Goal: Task Accomplishment & Management: Manage account settings

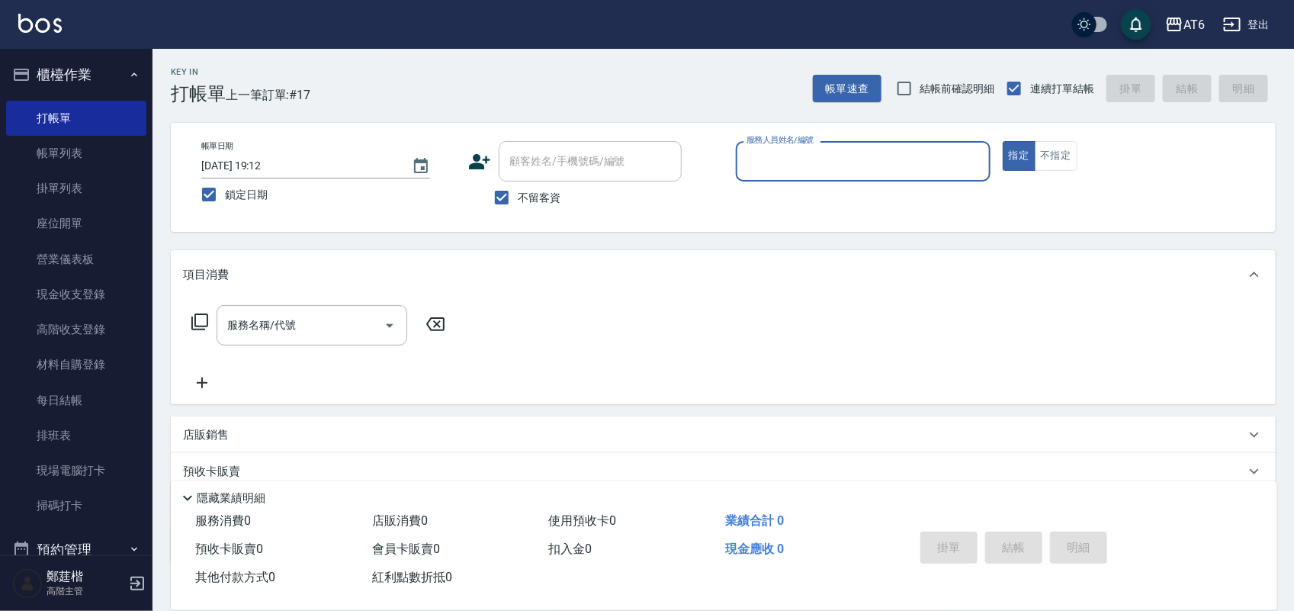
click at [907, 158] on input "服務人員姓名/編號" at bounding box center [862, 161] width 241 height 27
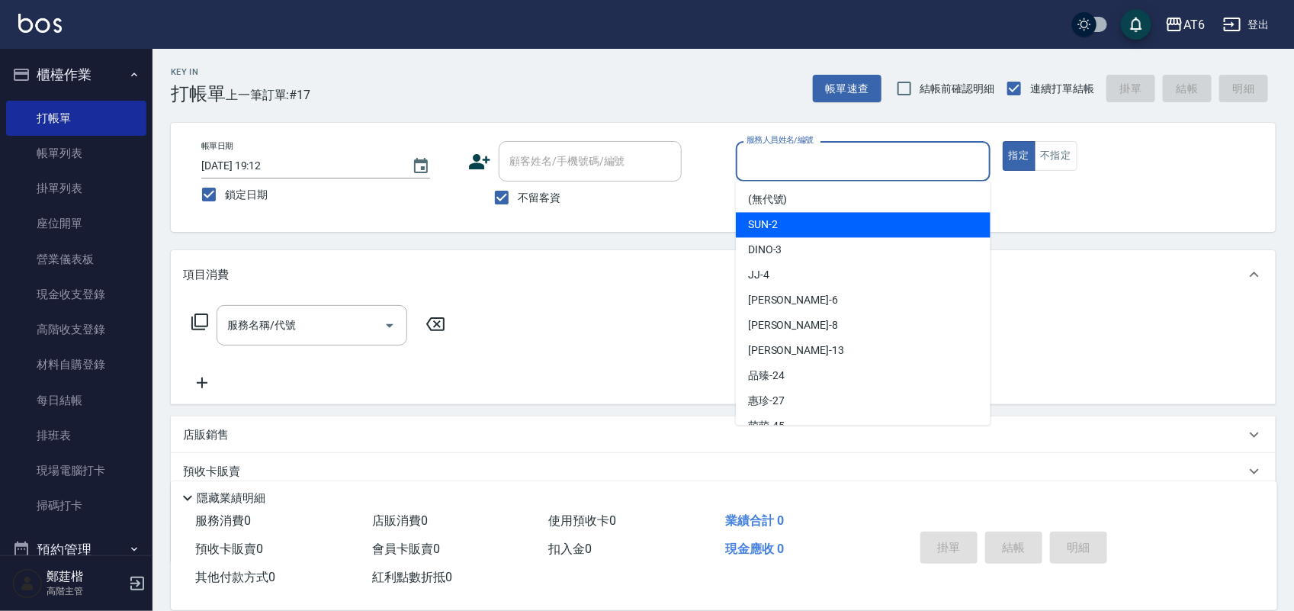
drag, startPoint x: 858, startPoint y: 223, endPoint x: 183, endPoint y: 235, distance: 674.7
click at [858, 222] on div "SUN -2" at bounding box center [863, 225] width 255 height 25
type input "SUN-2"
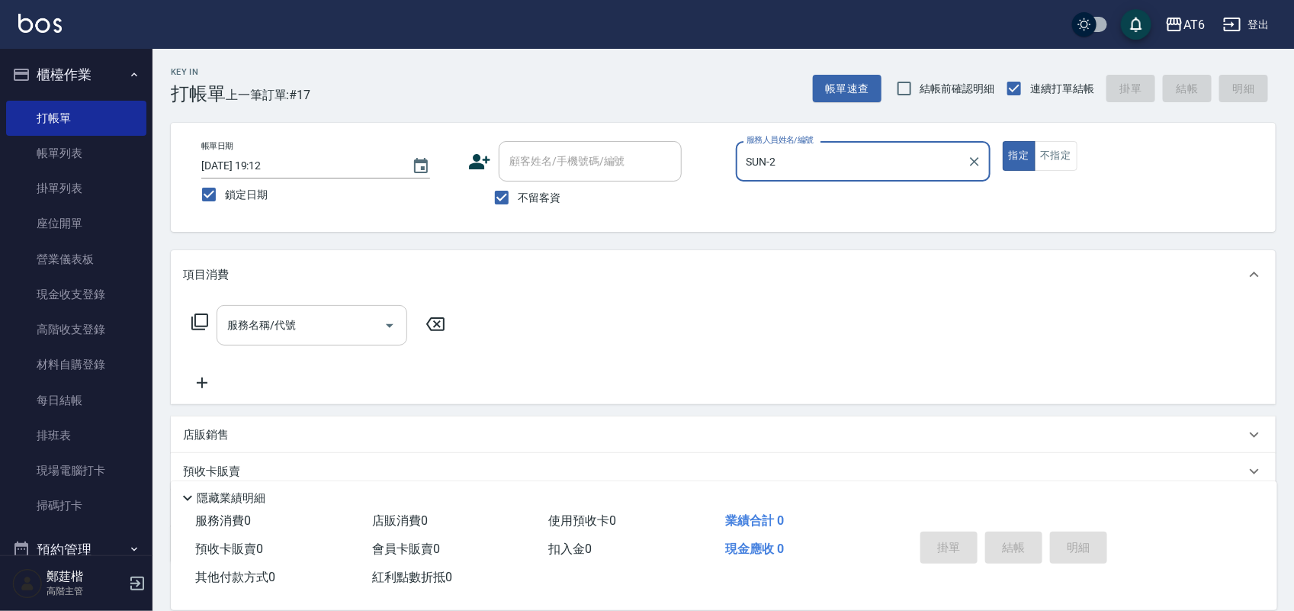
click at [297, 310] on div "服務名稱/代號" at bounding box center [311, 325] width 191 height 40
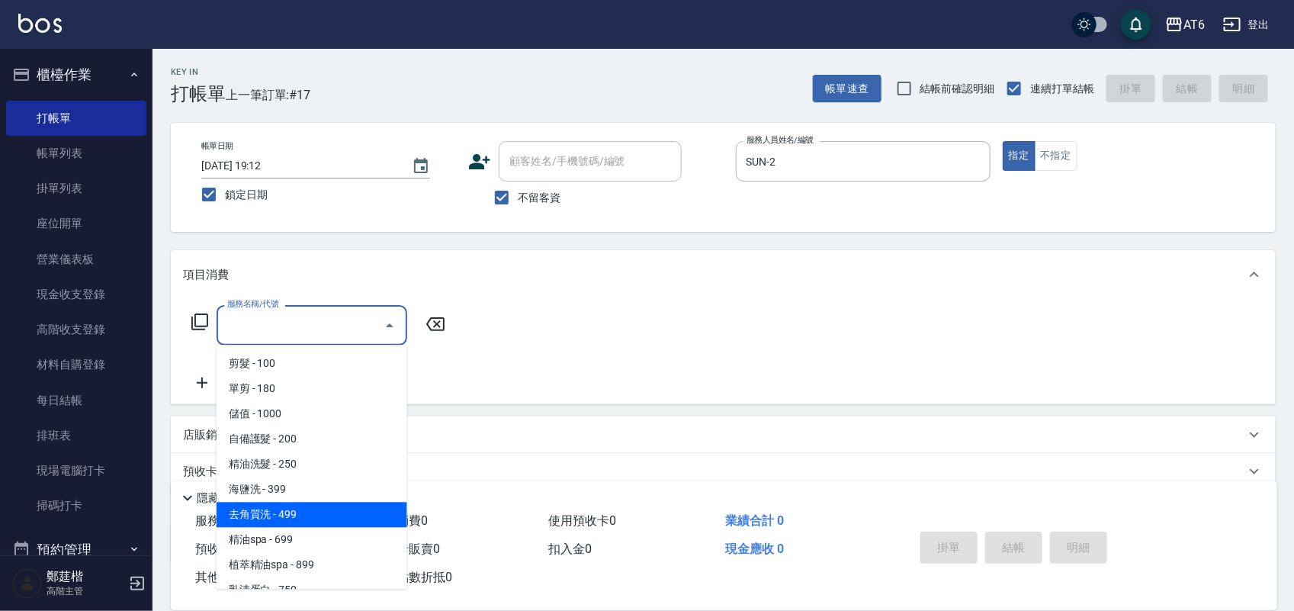
click at [337, 502] on span "去角質洗 - 499" at bounding box center [311, 514] width 191 height 25
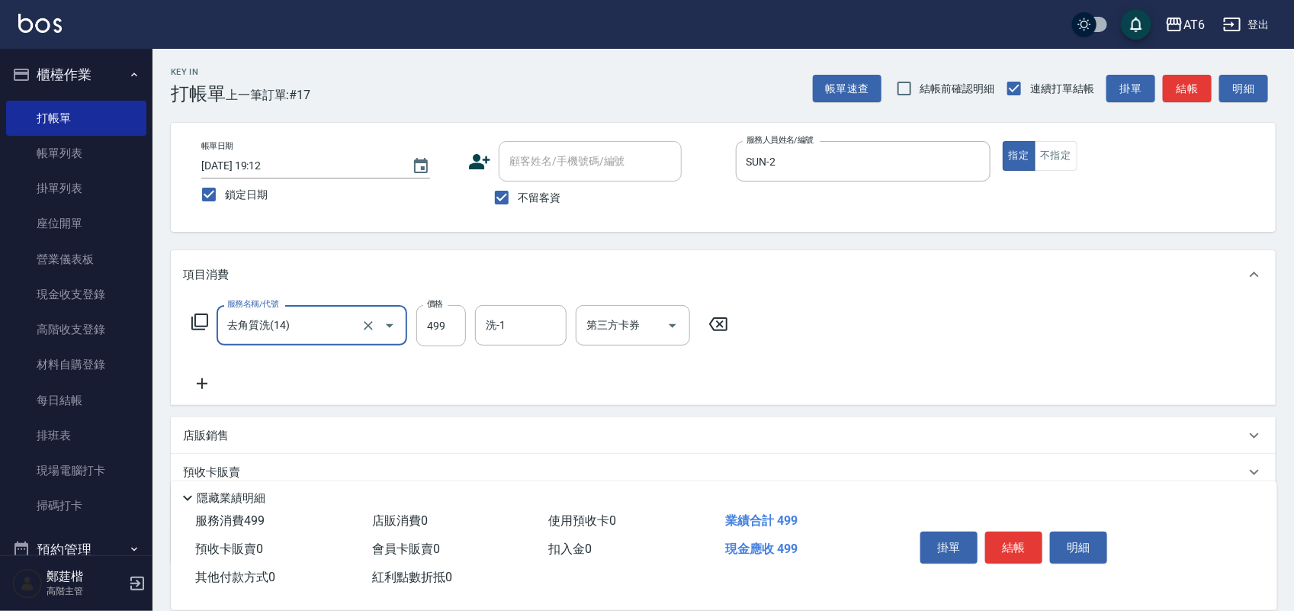
click at [341, 326] on input "去角質洗(14)" at bounding box center [290, 325] width 134 height 27
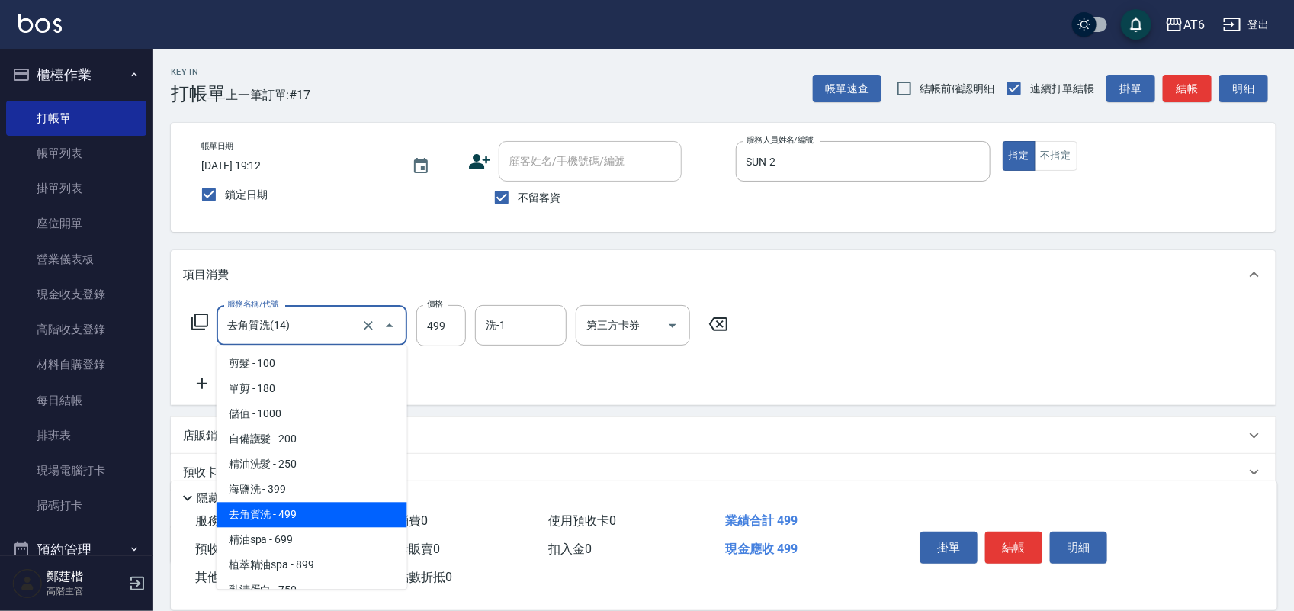
click at [341, 326] on input "去角質洗(14)" at bounding box center [290, 325] width 134 height 27
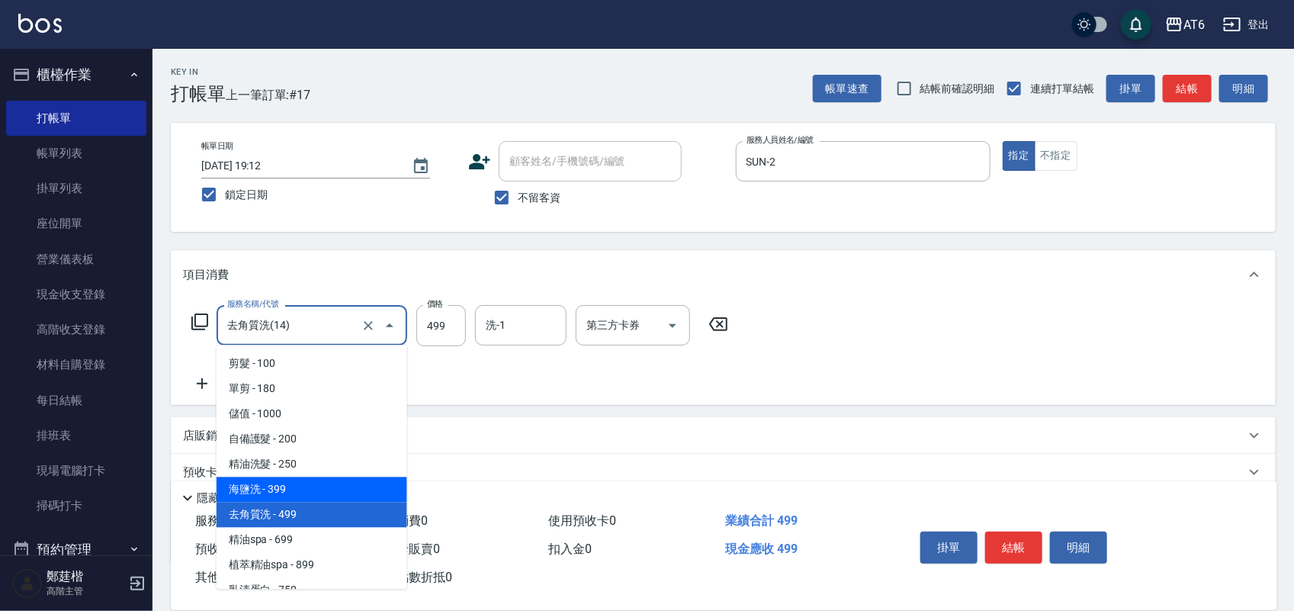
drag, startPoint x: 310, startPoint y: 481, endPoint x: 415, endPoint y: 433, distance: 115.6
click at [311, 480] on span "海鹽洗 - 399" at bounding box center [311, 489] width 191 height 25
type input "海鹽洗(13)"
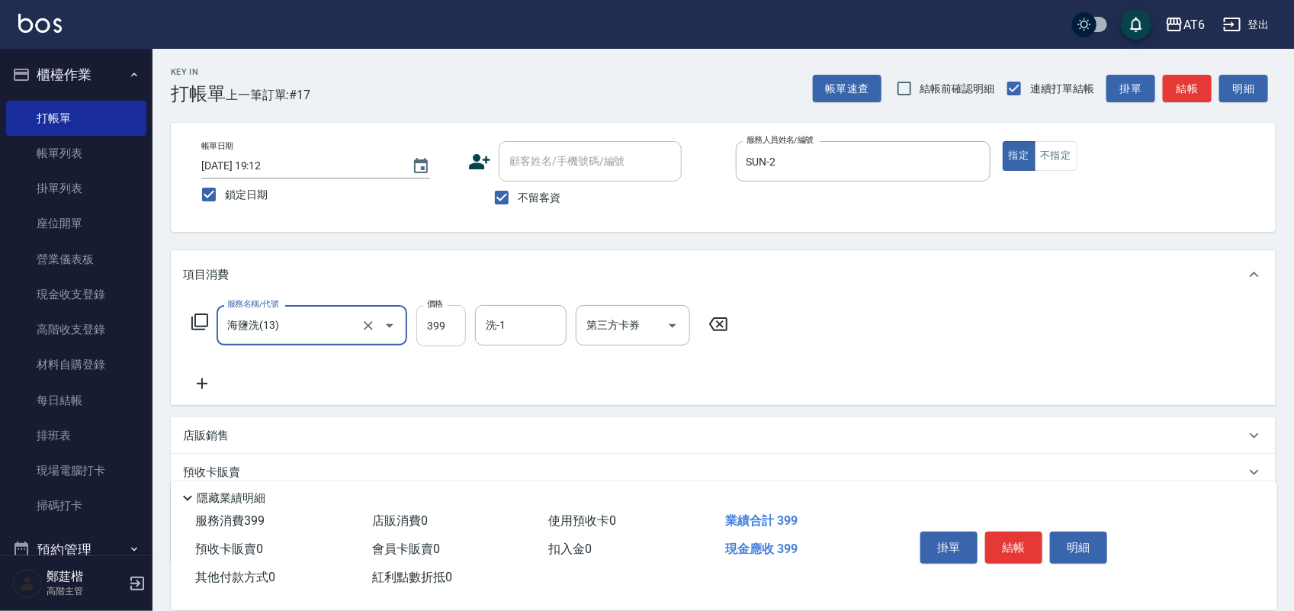
click at [454, 326] on input "399" at bounding box center [441, 325] width 50 height 41
type input "400"
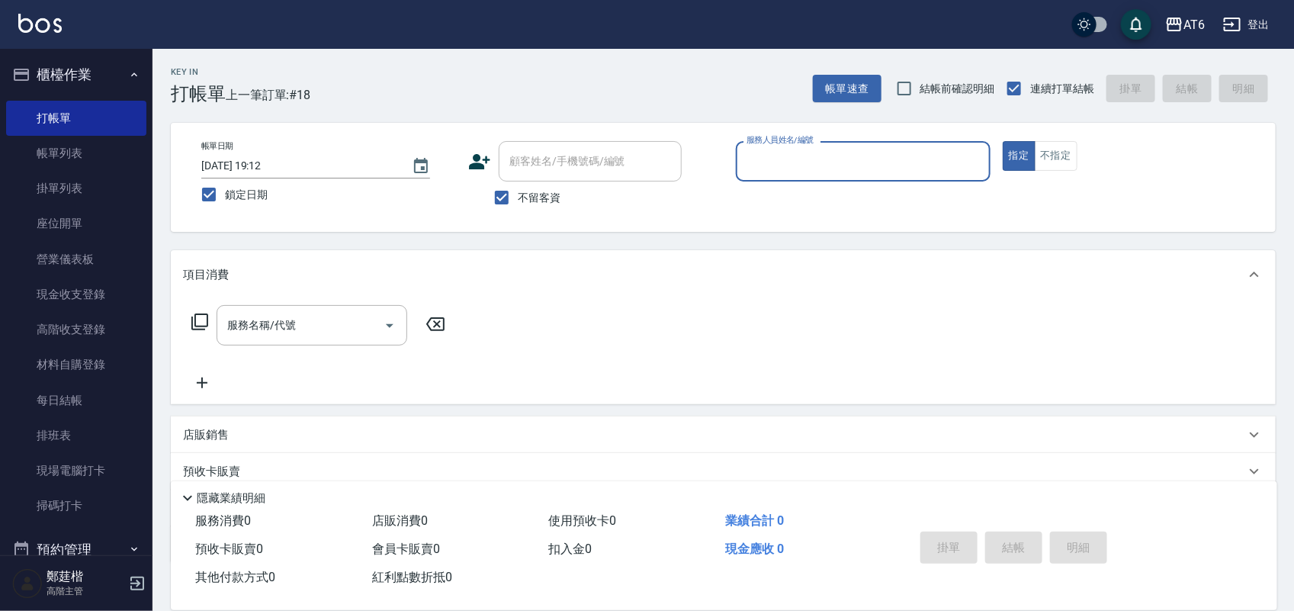
drag, startPoint x: 755, startPoint y: 95, endPoint x: 662, endPoint y: 95, distance: 93.8
drag, startPoint x: 662, startPoint y: 95, endPoint x: 650, endPoint y: 93, distance: 11.7
click at [650, 93] on div "Key In 打帳單 上一筆訂單:#18 帳單速查 結帳前確認明細 連續打單結帳 掛單 結帳 明細" at bounding box center [713, 77] width 1123 height 56
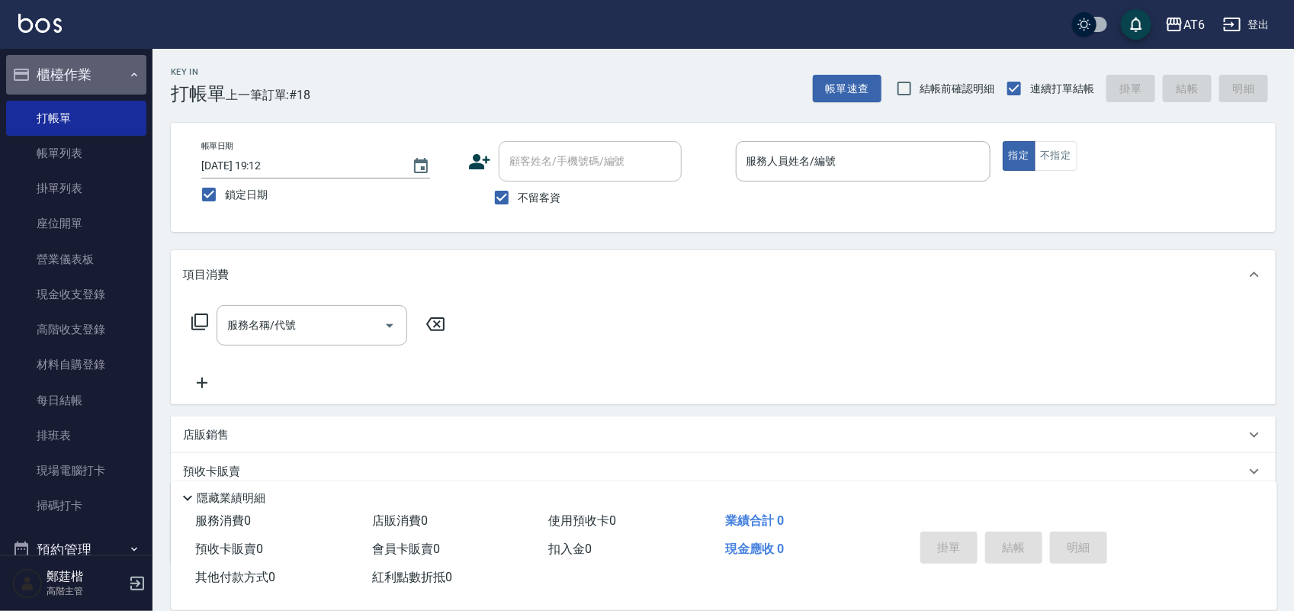
click at [105, 69] on button "櫃檯作業" at bounding box center [76, 75] width 140 height 40
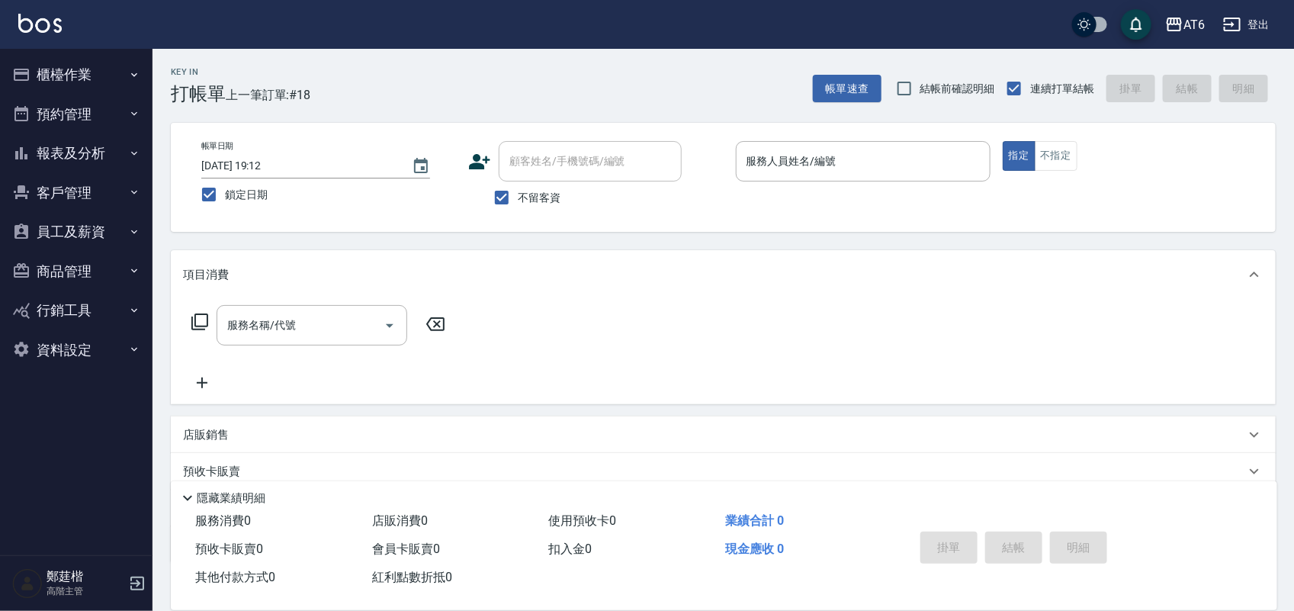
click at [124, 152] on button "報表及分析" at bounding box center [76, 153] width 140 height 40
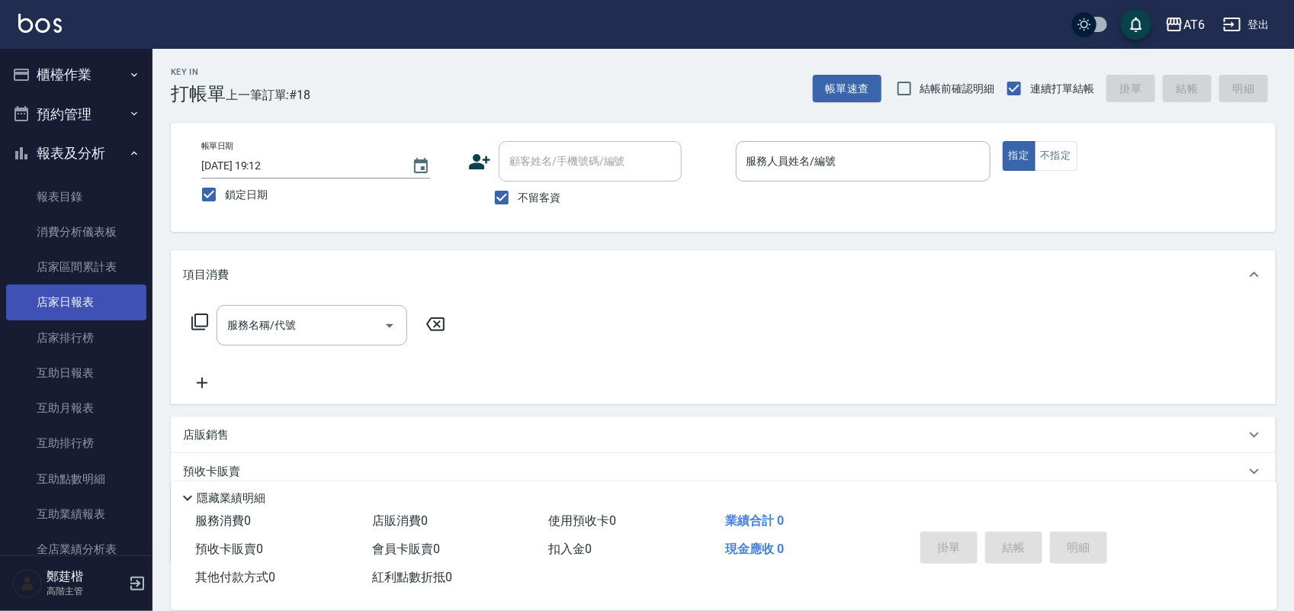
click at [98, 300] on link "店家日報表" at bounding box center [76, 301] width 140 height 35
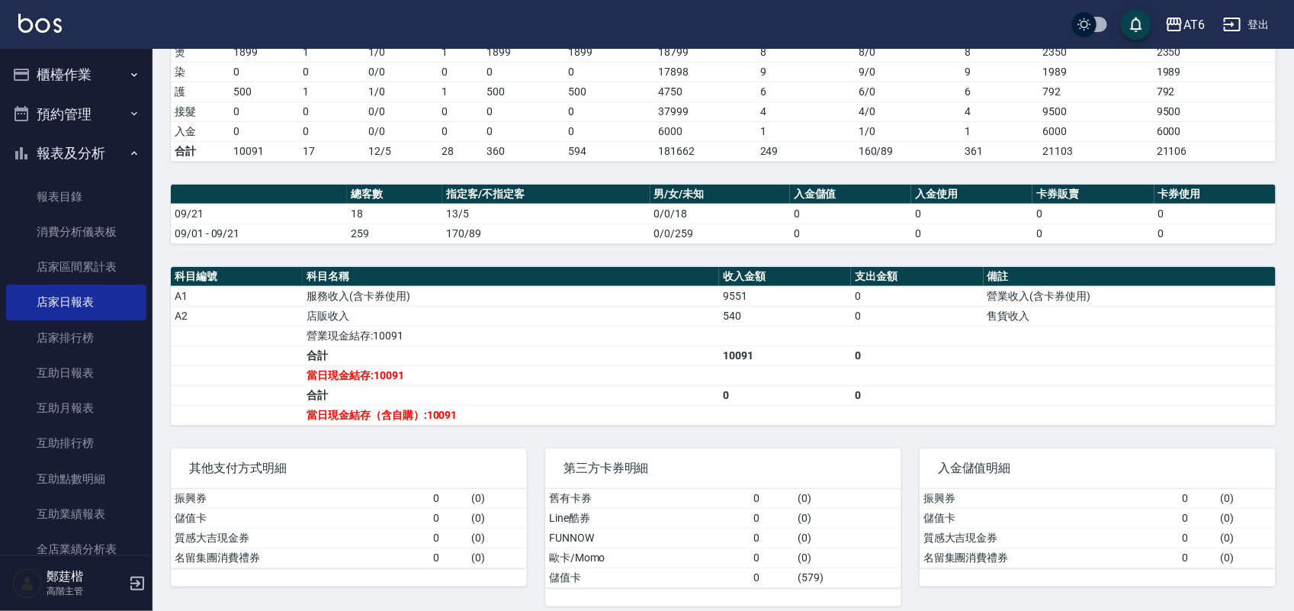
scroll to position [286, 0]
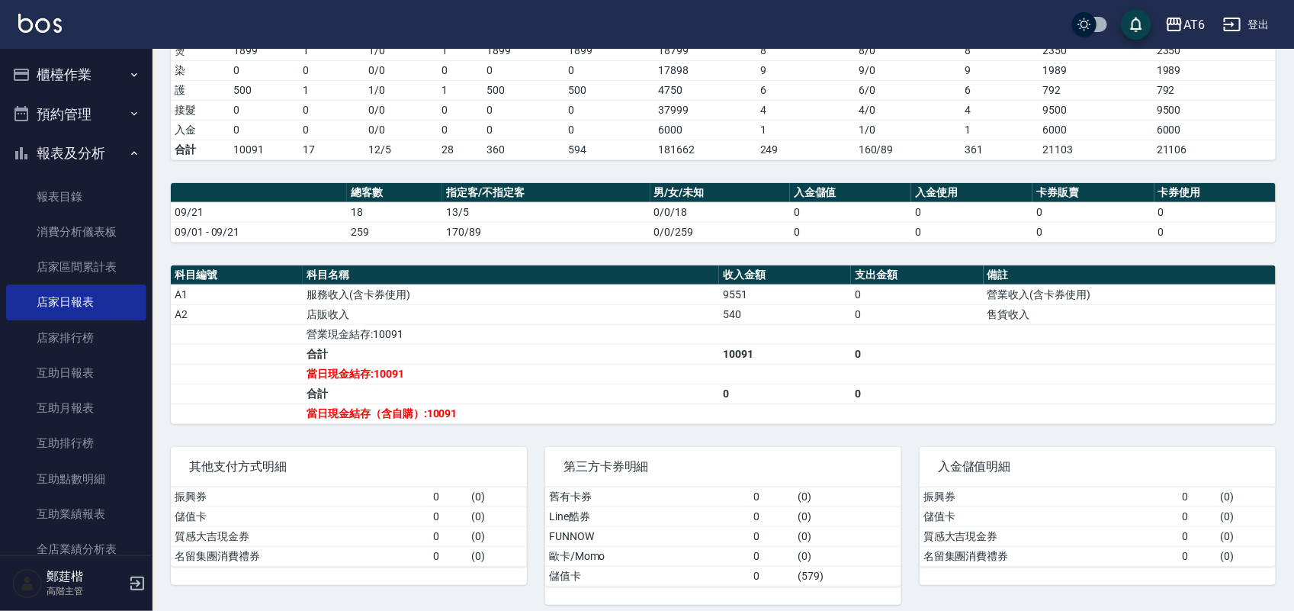
drag, startPoint x: 867, startPoint y: 282, endPoint x: 604, endPoint y: 240, distance: 267.1
click at [753, 265] on div "AT6 [DATE] 店家日報表 列印時間： [DATE][PHONE_NUMBER]:29 Merchant Daily Report 店家日報表 [DAT…" at bounding box center [722, 193] width 1141 height 860
click at [92, 91] on button "櫃檯作業" at bounding box center [76, 75] width 140 height 40
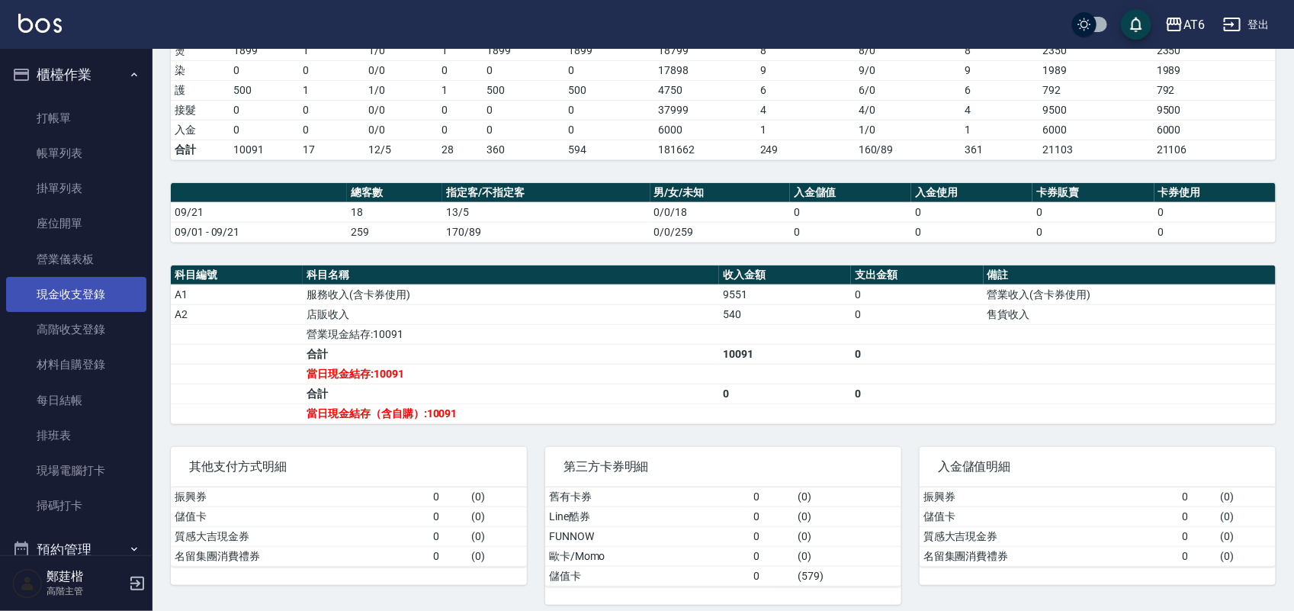
drag, startPoint x: 115, startPoint y: 284, endPoint x: 88, endPoint y: 284, distance: 27.4
click at [88, 284] on link "現金收支登錄" at bounding box center [76, 294] width 140 height 35
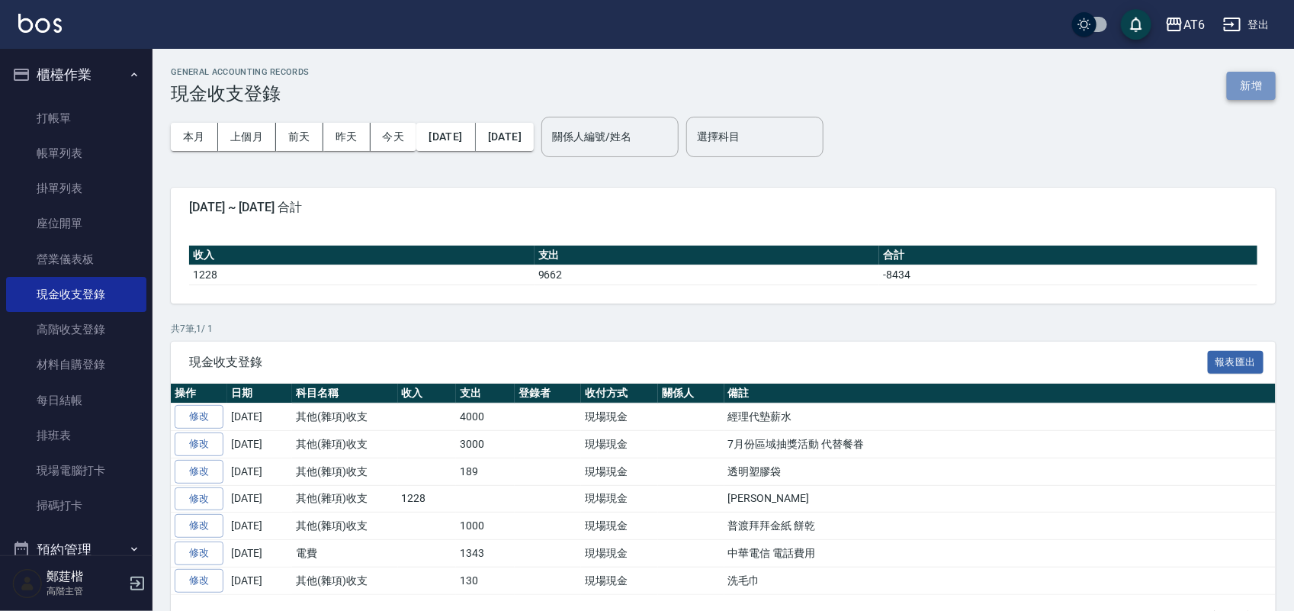
click at [1250, 88] on button "新增" at bounding box center [1250, 86] width 49 height 28
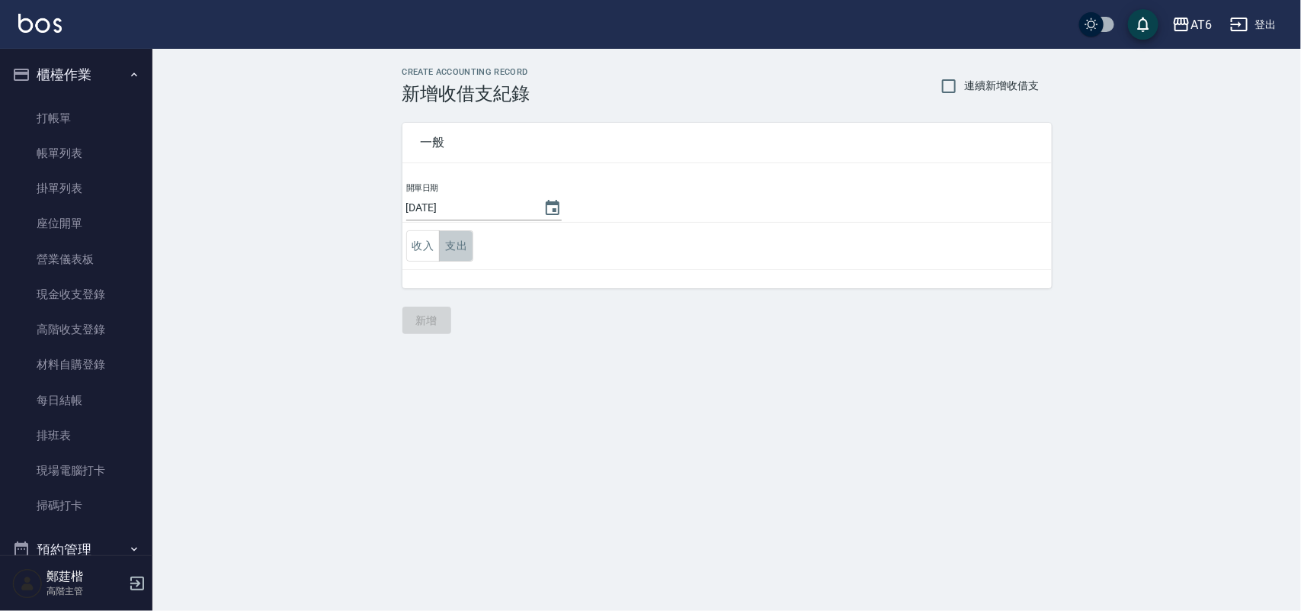
click at [466, 236] on button "支出" at bounding box center [456, 245] width 34 height 31
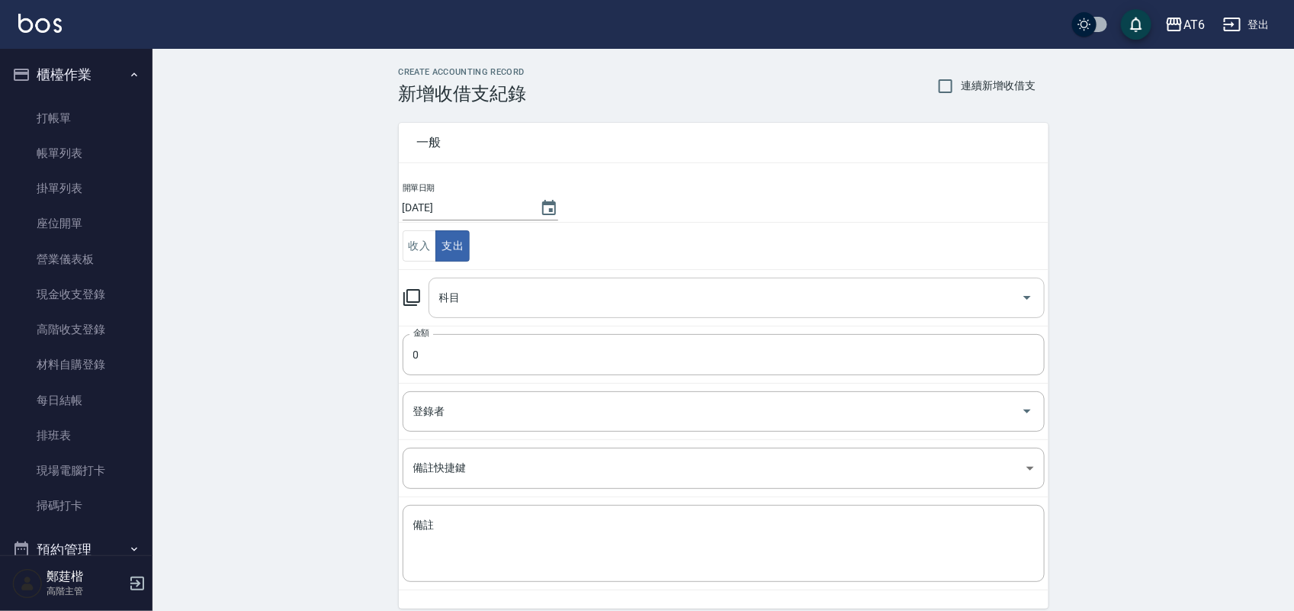
click at [501, 280] on div "科目" at bounding box center [736, 297] width 616 height 40
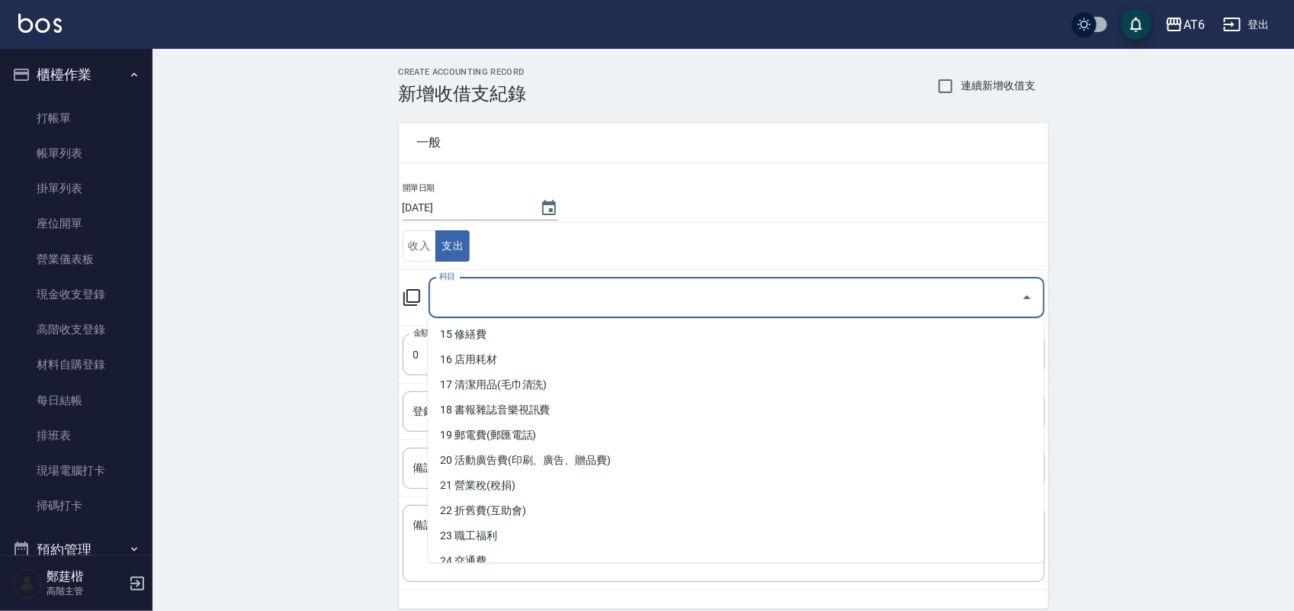
scroll to position [381, 0]
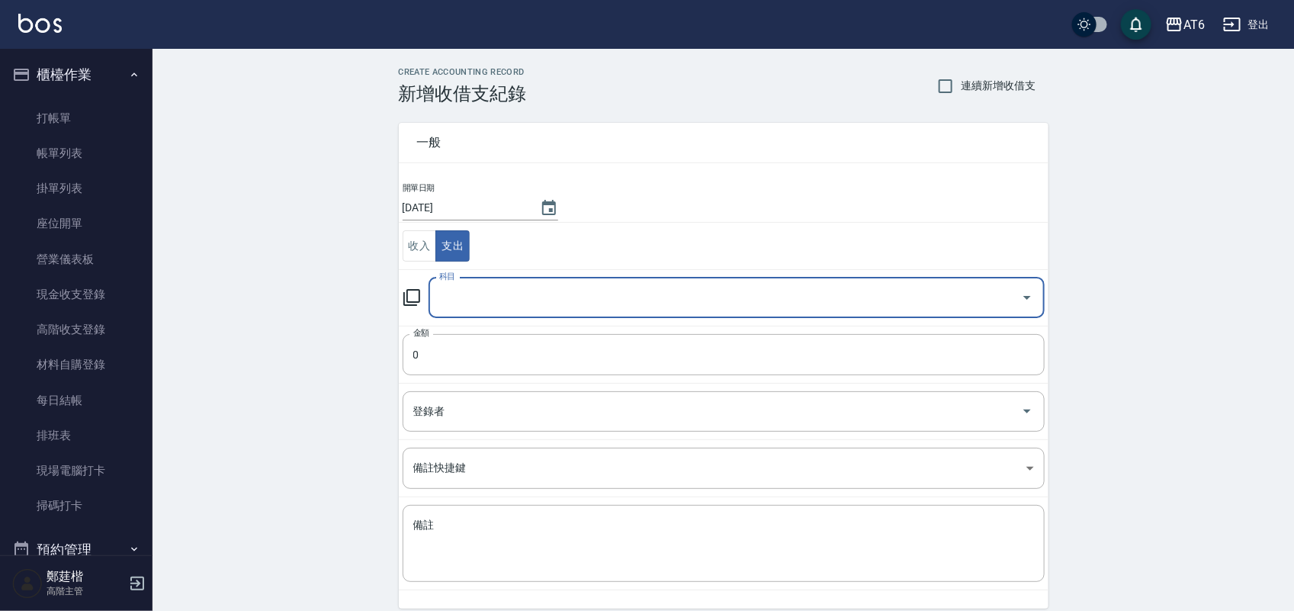
click at [550, 299] on input "科目" at bounding box center [724, 297] width 579 height 27
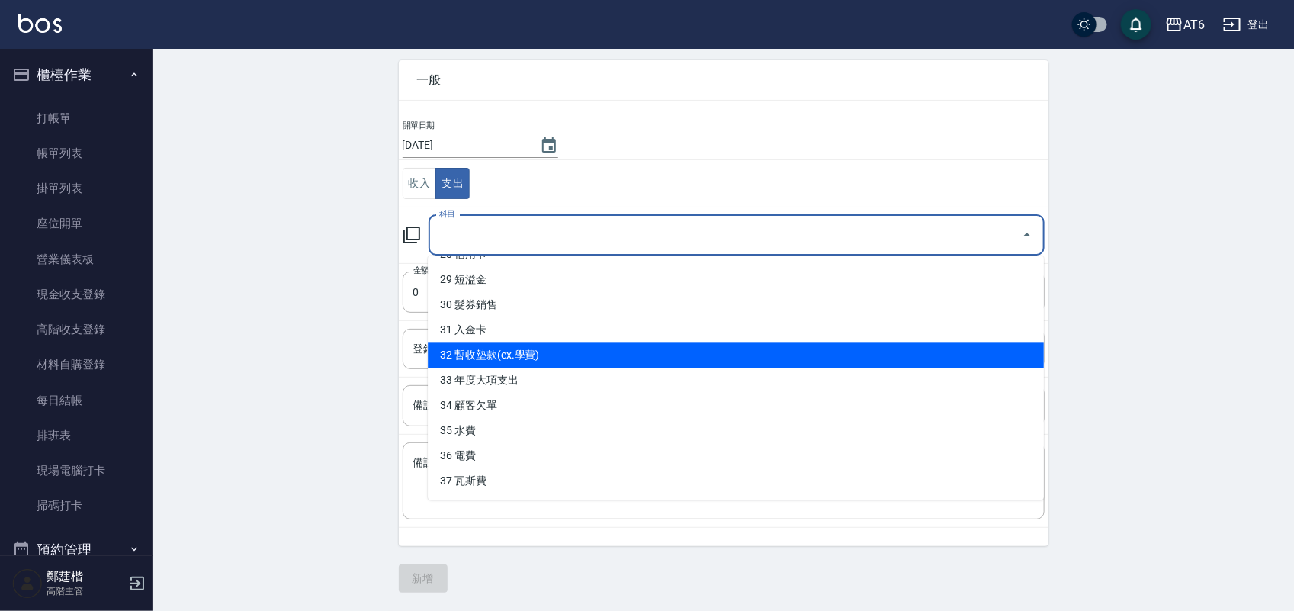
scroll to position [629, 0]
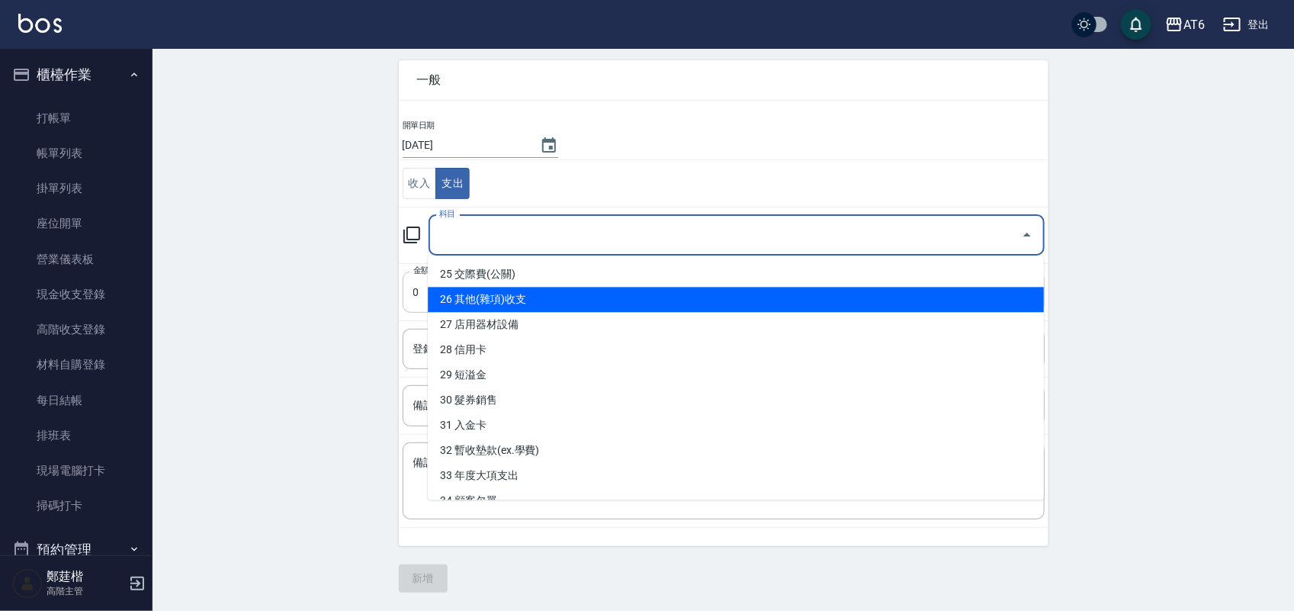
click at [561, 294] on li "26 其他(雜項)收支" at bounding box center [736, 299] width 616 height 25
type input "26 其他(雜項)收支"
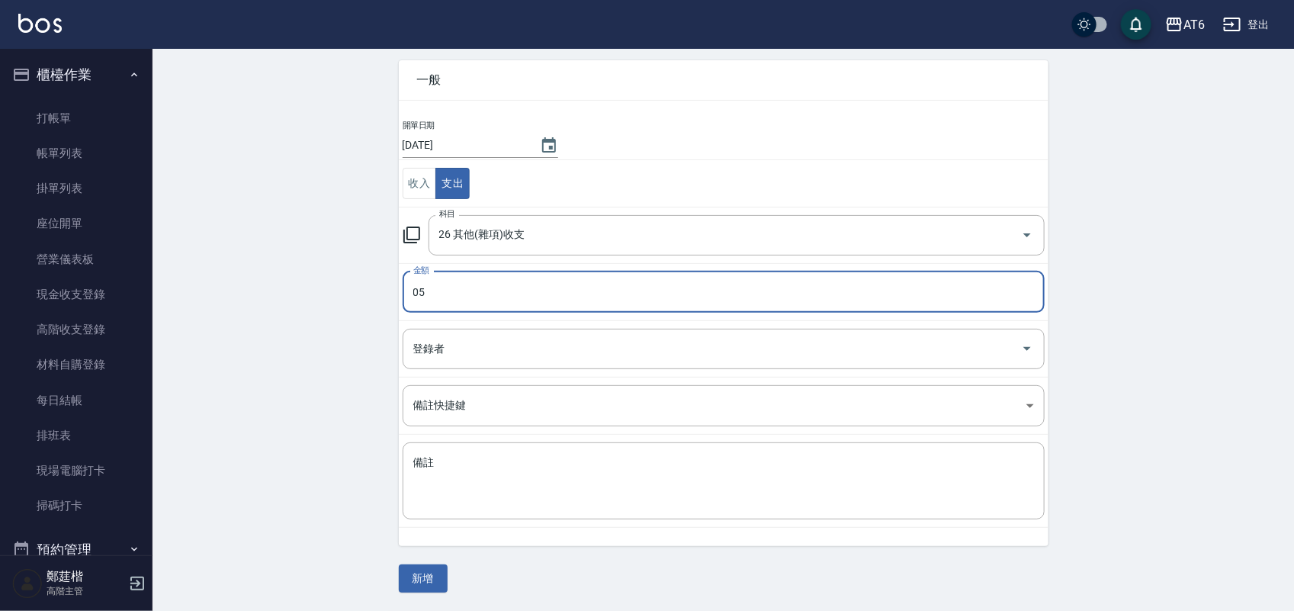
click at [806, 307] on input "05" at bounding box center [723, 291] width 642 height 41
click at [806, 306] on input "05" at bounding box center [723, 291] width 642 height 41
type input "5000"
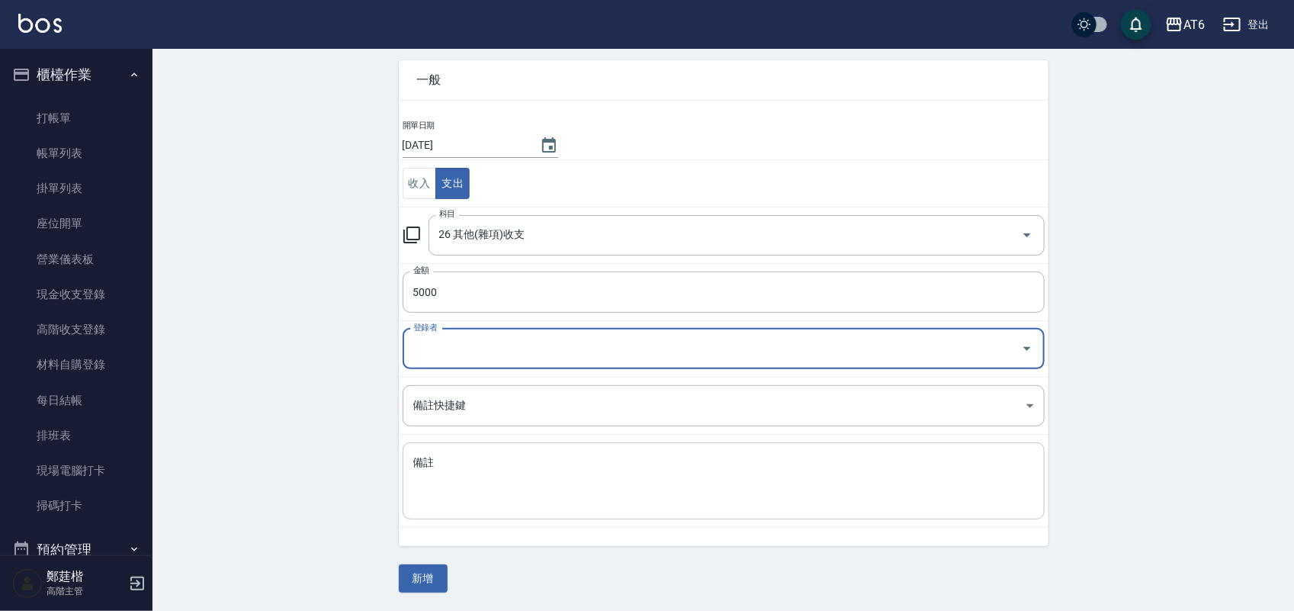
click at [685, 475] on textarea "備註" at bounding box center [723, 481] width 620 height 52
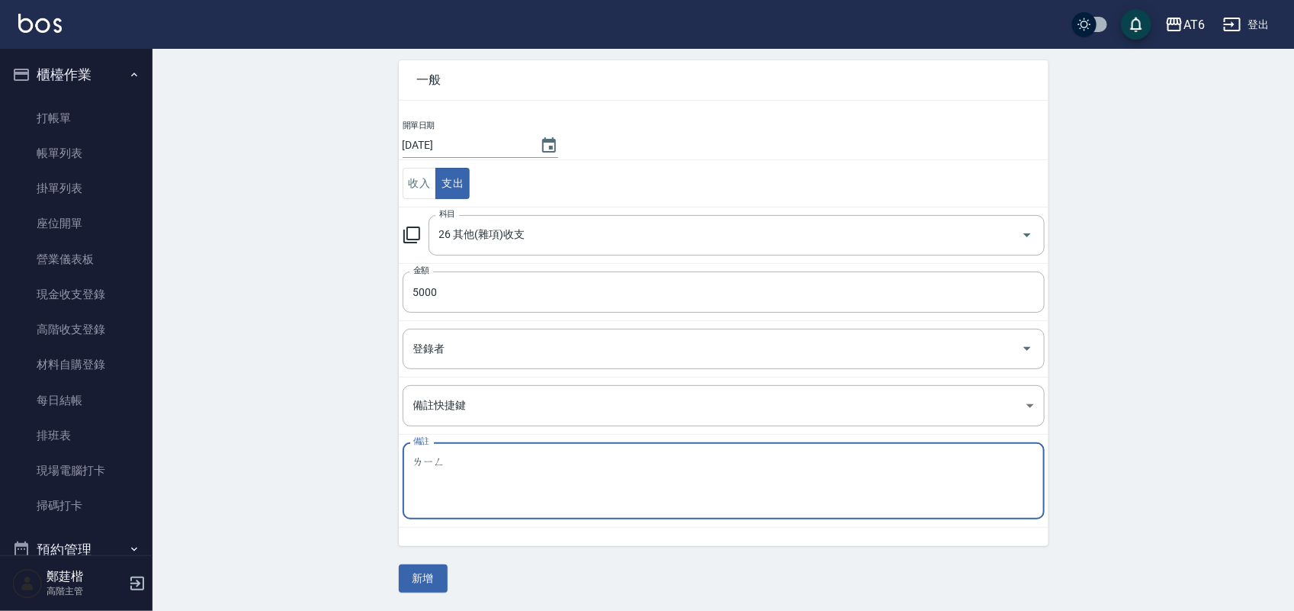
type textarea "領"
type textarea "補經理薪水"
click at [416, 572] on button "新增" at bounding box center [423, 578] width 49 height 28
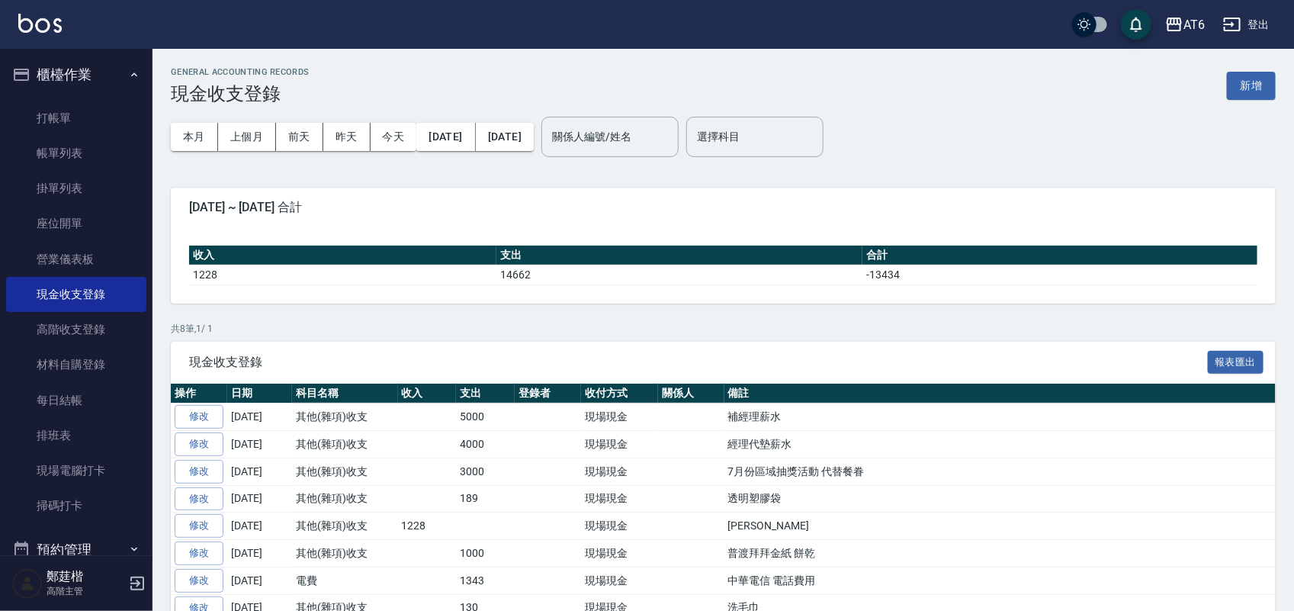
click at [103, 66] on button "櫃檯作業" at bounding box center [76, 75] width 140 height 40
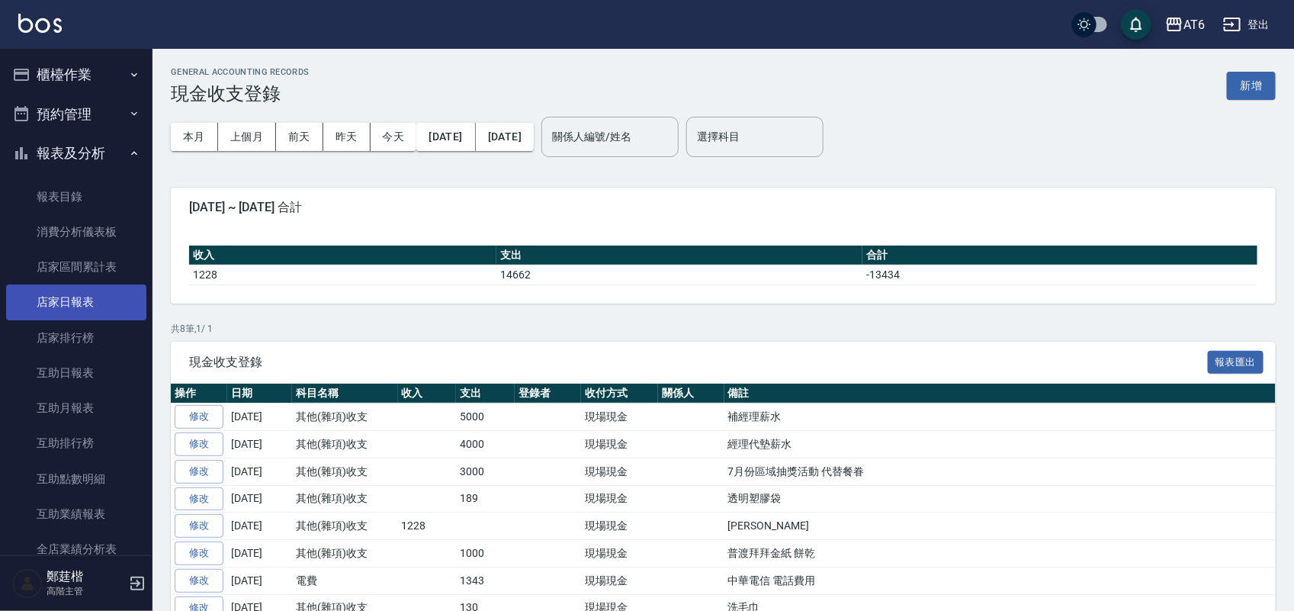
drag, startPoint x: 104, startPoint y: 299, endPoint x: 112, endPoint y: 284, distance: 16.4
click at [104, 298] on link "店家日報表" at bounding box center [76, 301] width 140 height 35
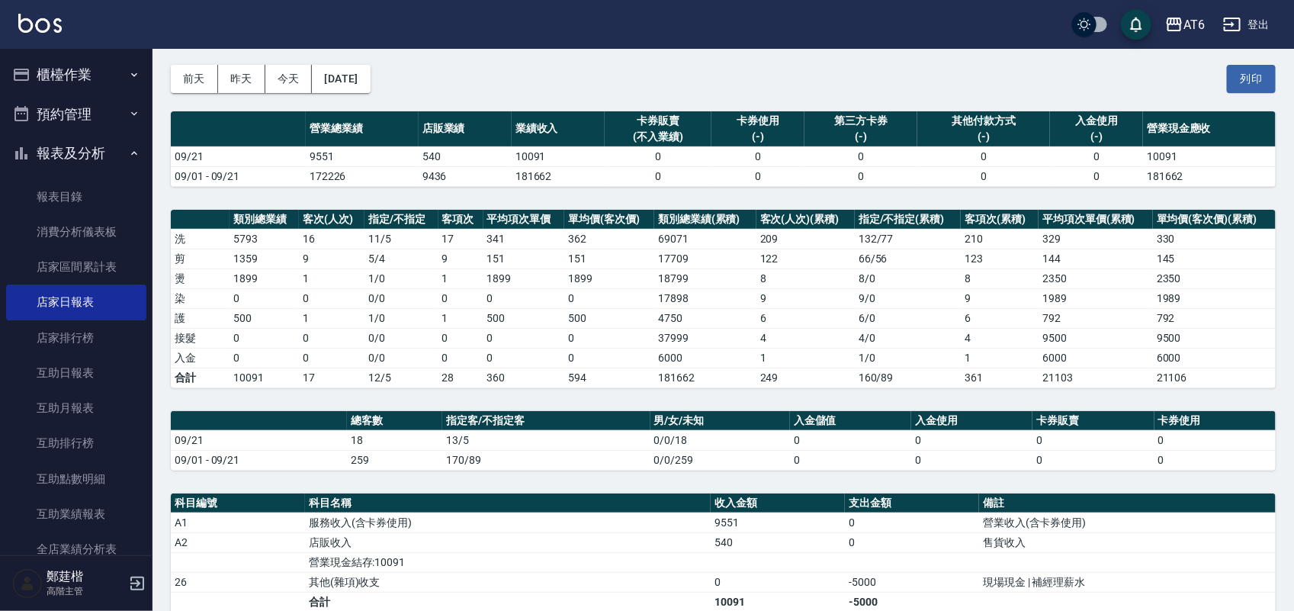
scroll to position [191, 0]
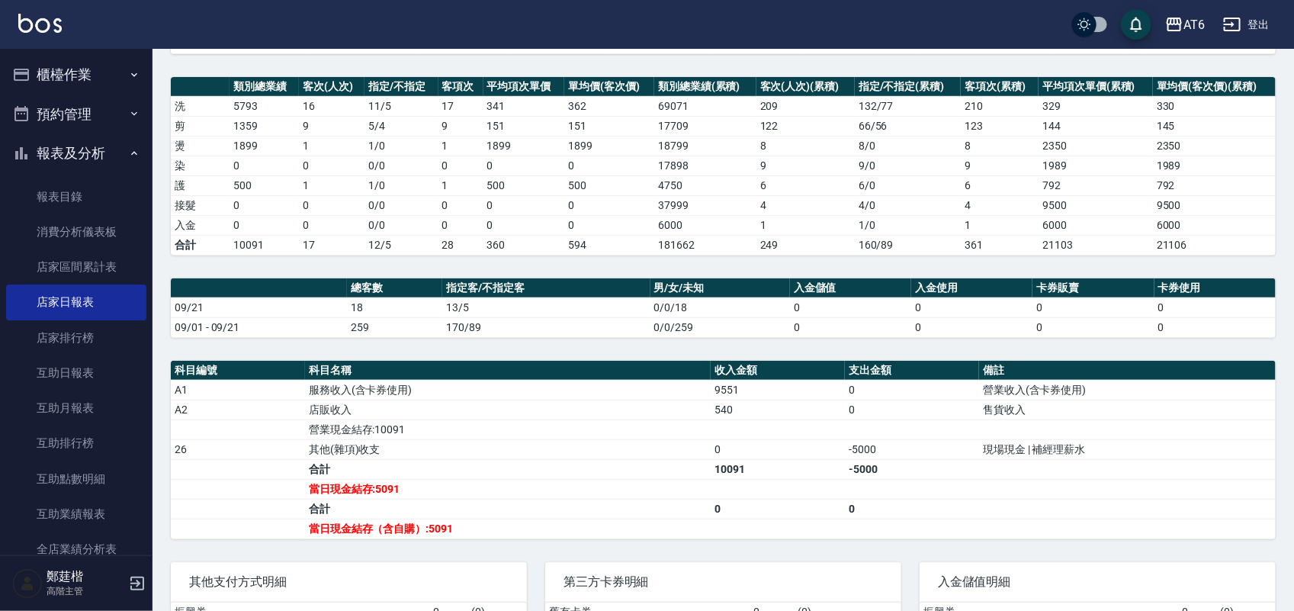
click at [100, 157] on button "報表及分析" at bounding box center [76, 153] width 140 height 40
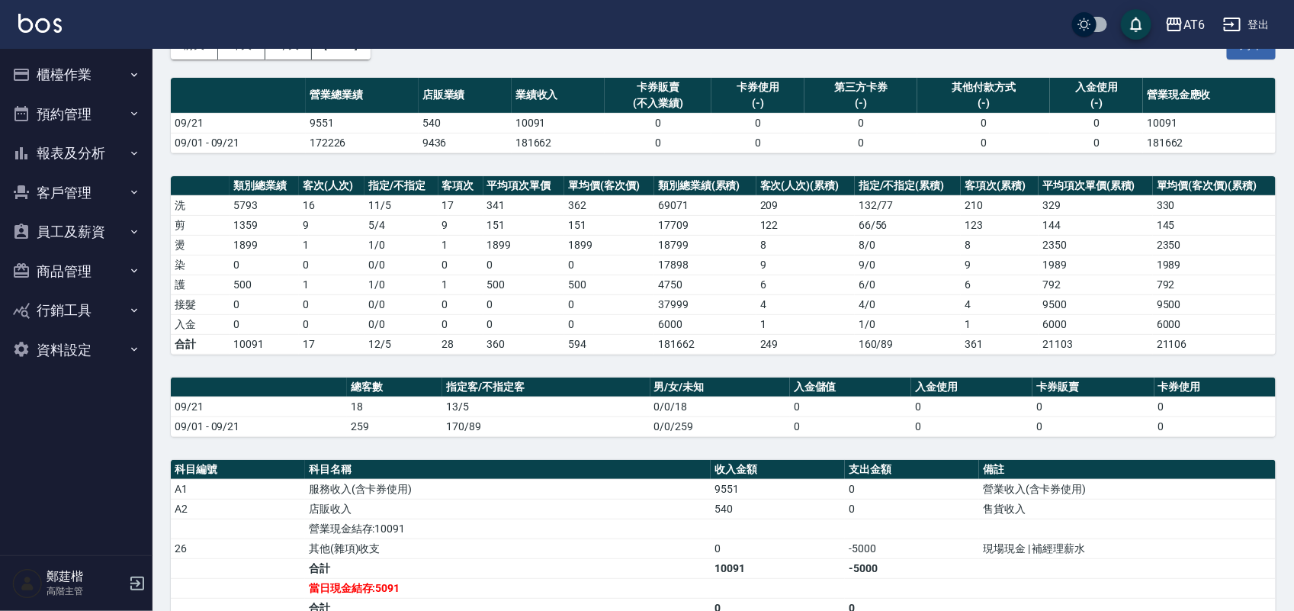
scroll to position [0, 0]
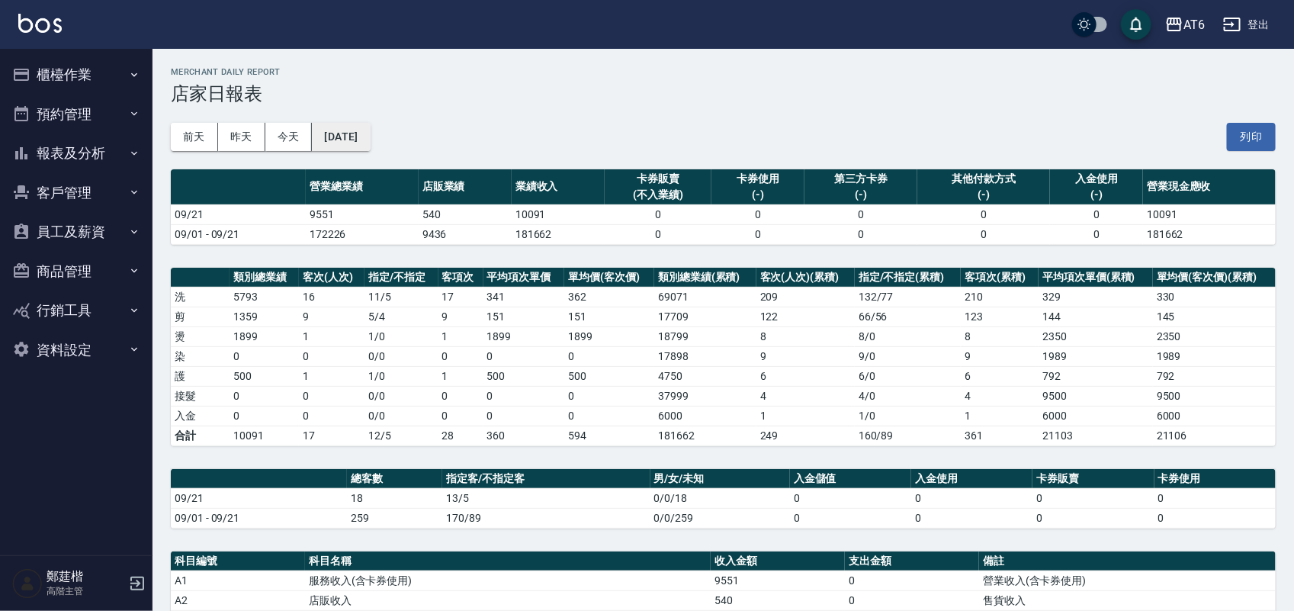
click at [341, 136] on button "[DATE]" at bounding box center [341, 137] width 58 height 28
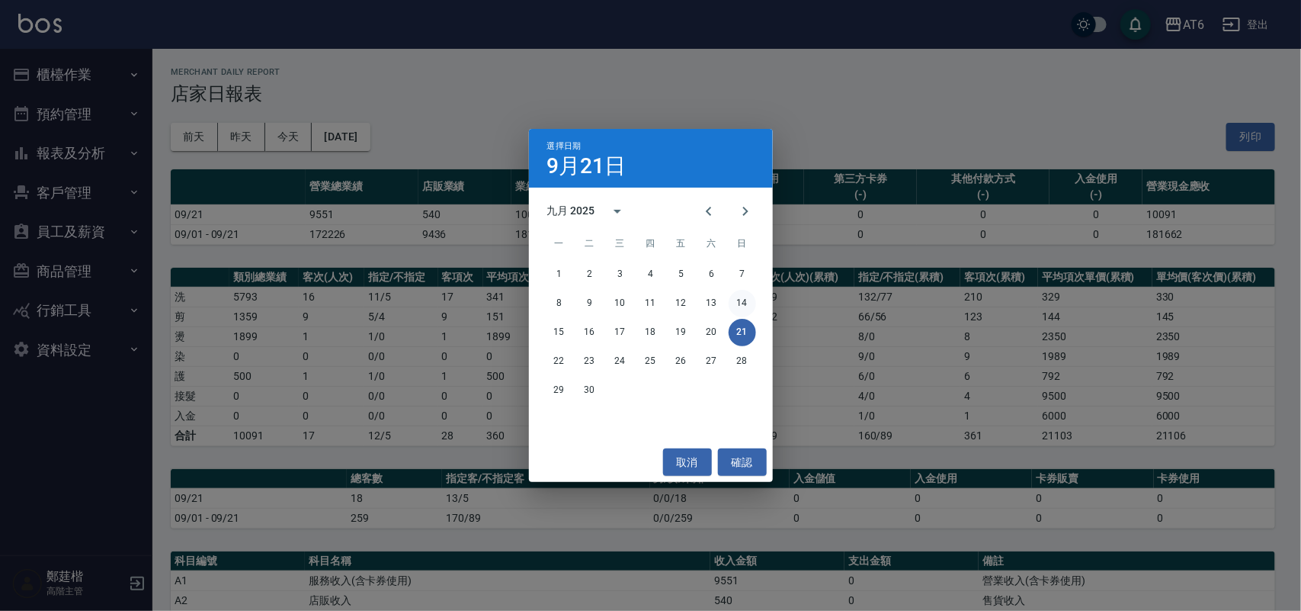
click at [742, 297] on button "14" at bounding box center [742, 303] width 27 height 27
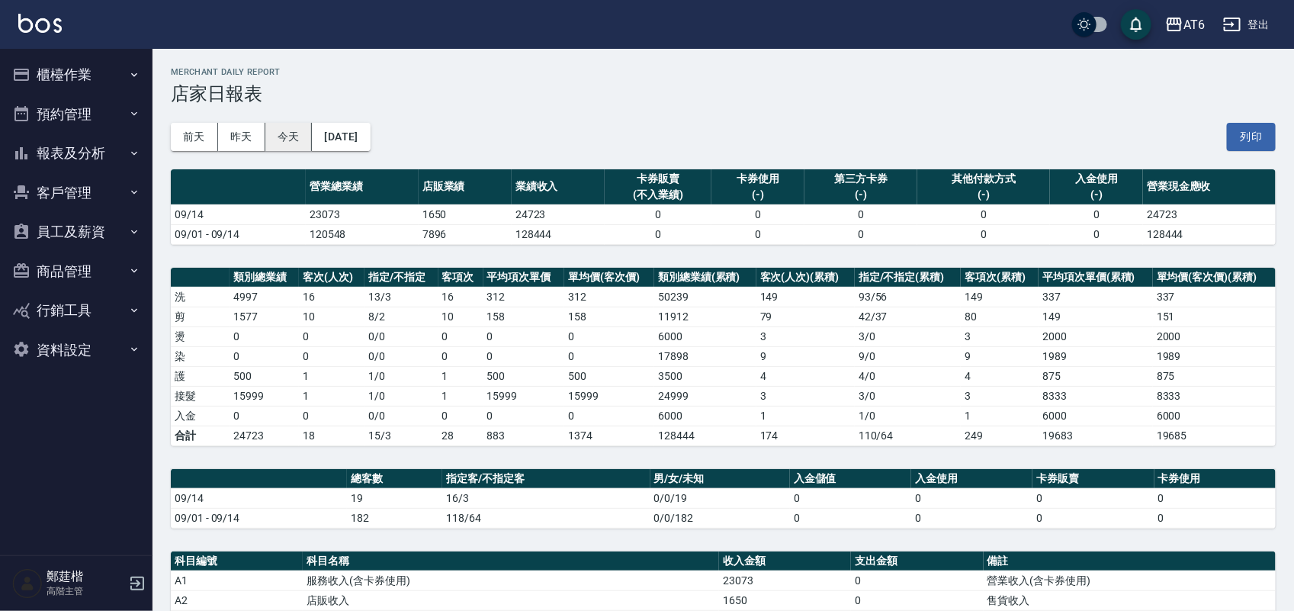
click at [301, 139] on button "今天" at bounding box center [288, 137] width 47 height 28
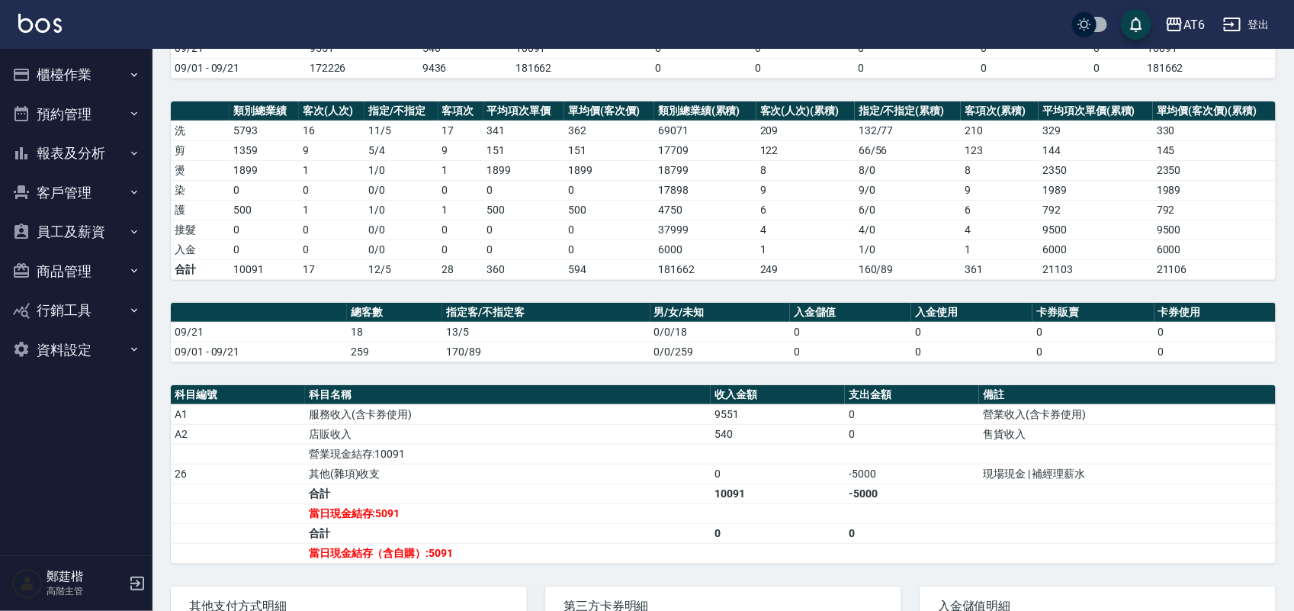
scroll to position [191, 0]
